Goal: Find specific page/section: Find specific page/section

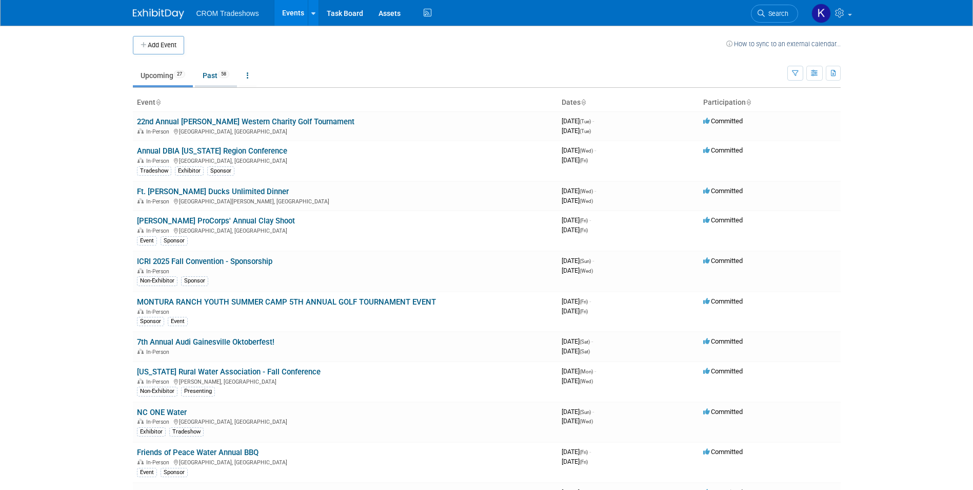
click at [218, 75] on link "Past 58" at bounding box center [216, 75] width 42 height 19
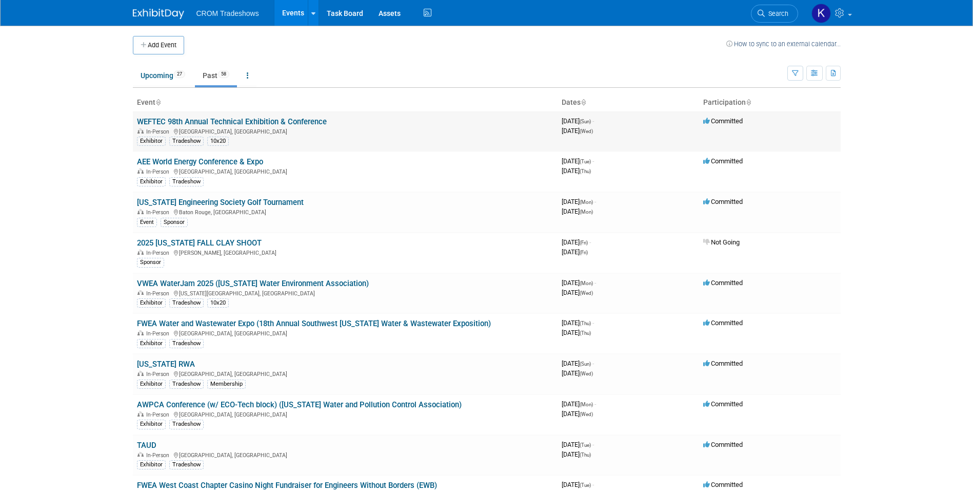
click at [201, 121] on link "WEFTEC 98th Annual Technical Exhibition & Conference" at bounding box center [232, 121] width 190 height 9
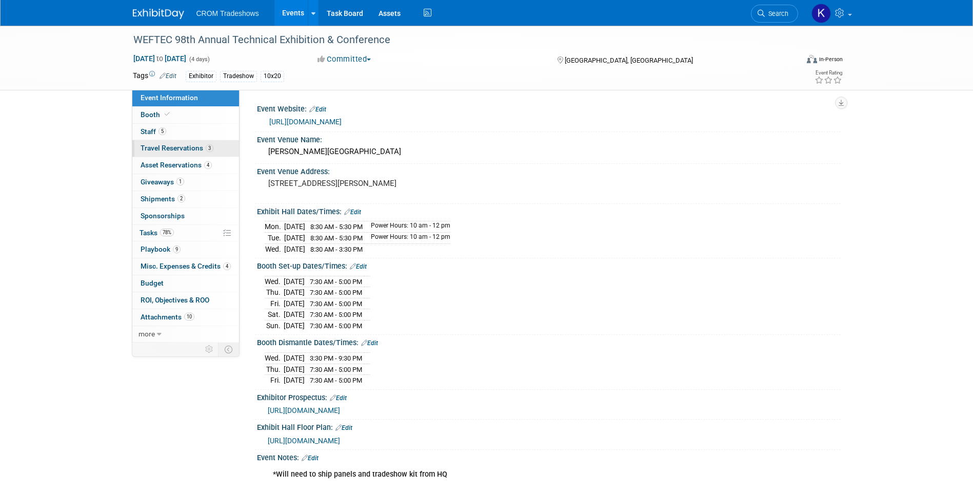
click at [188, 149] on span "Travel Reservations 3" at bounding box center [177, 148] width 73 height 8
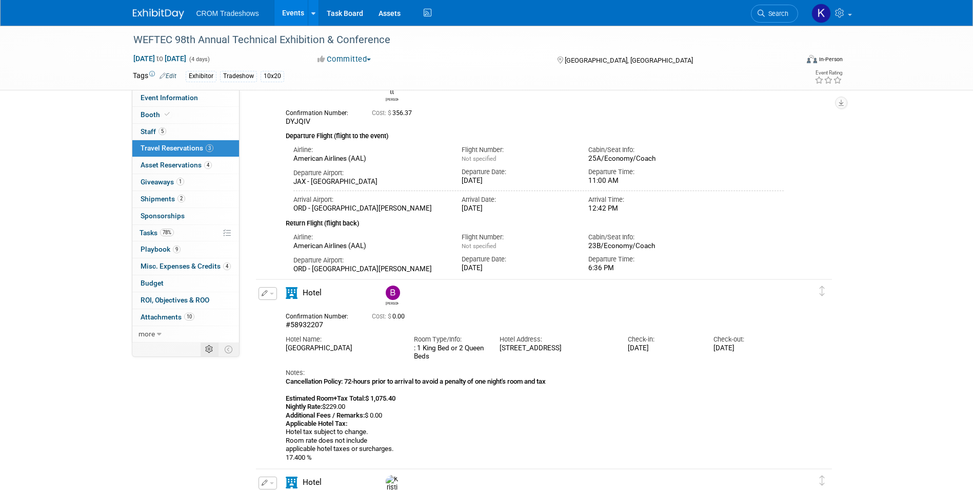
scroll to position [103, 0]
